Goal: Transaction & Acquisition: Purchase product/service

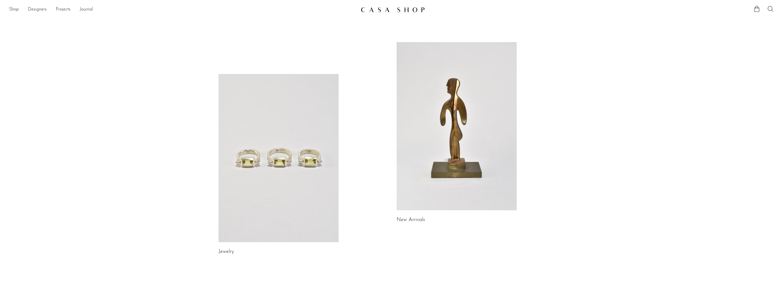
click at [13, 9] on link "Shop" at bounding box center [14, 9] width 10 height 7
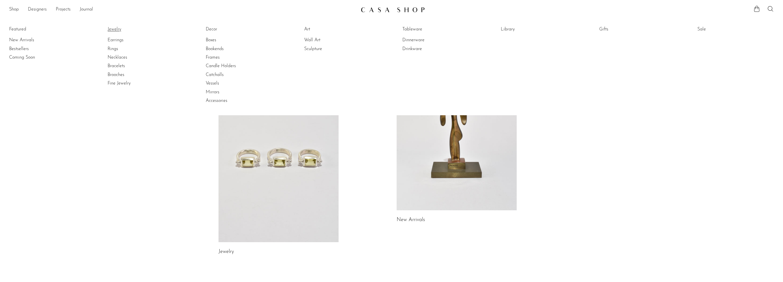
click at [115, 30] on link "Jewelry" at bounding box center [128, 29] width 43 height 6
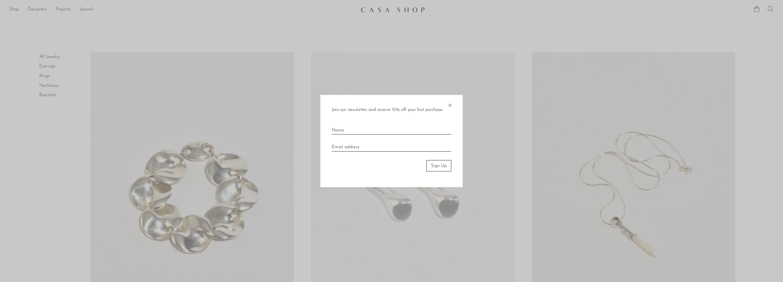
click at [32, 217] on div at bounding box center [391, 141] width 783 height 282
click at [448, 104] on span "×" at bounding box center [450, 104] width 6 height 18
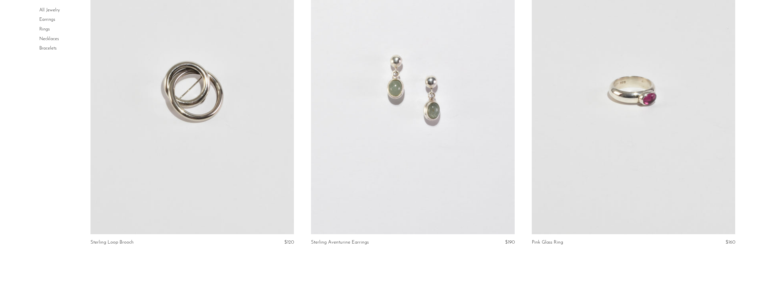
scroll to position [3623, 0]
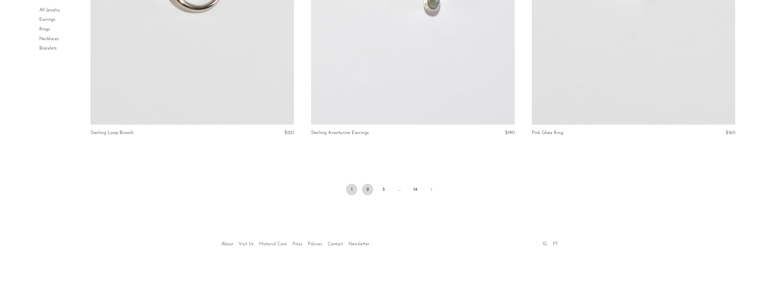
click at [366, 187] on link "2" at bounding box center [367, 189] width 11 height 11
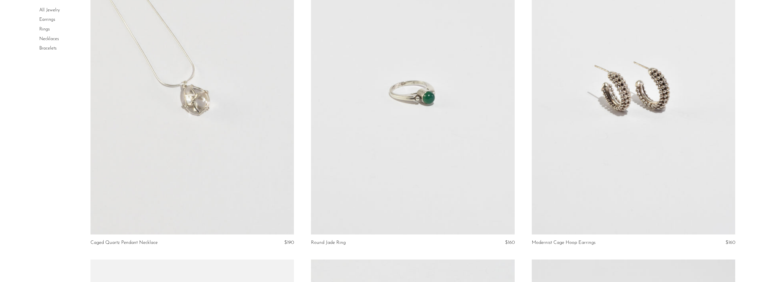
scroll to position [420, 0]
